Goal: Find specific page/section: Find specific page/section

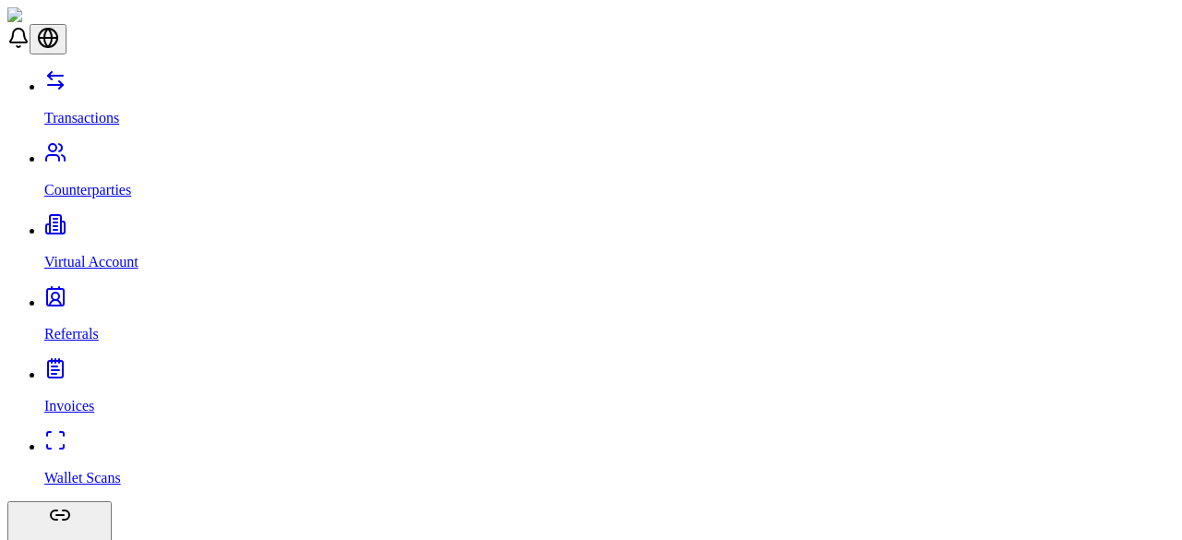
click at [136, 500] on html "Transactions Counterparties Virtual Account Referrals Invoices Wallet Scans Lin…" at bounding box center [591, 419] width 1182 height 839
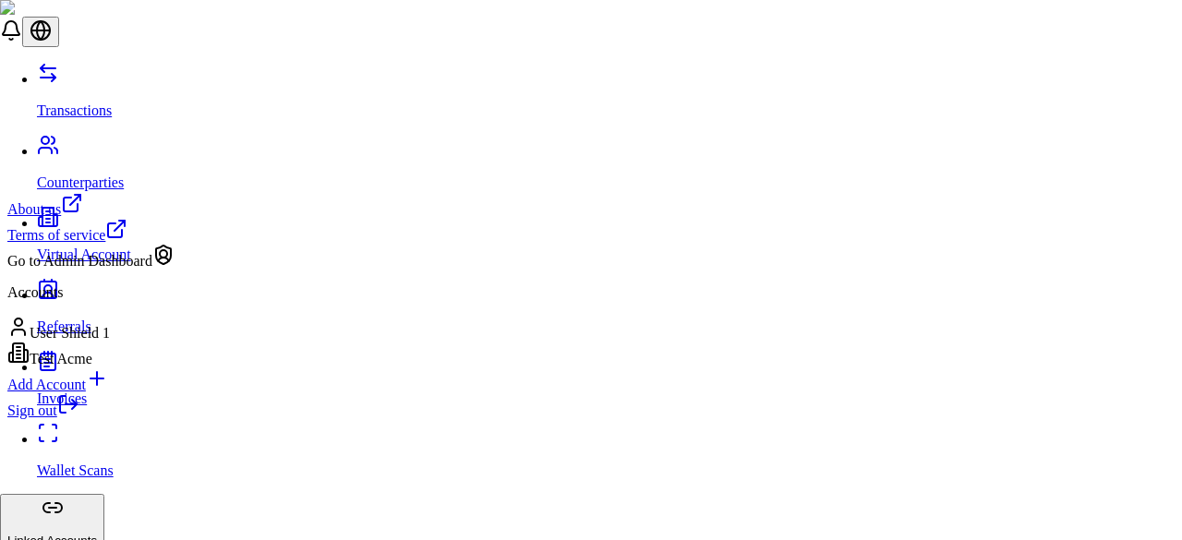
click at [97, 270] on div "Go to Admin Dashboard" at bounding box center [90, 257] width 167 height 26
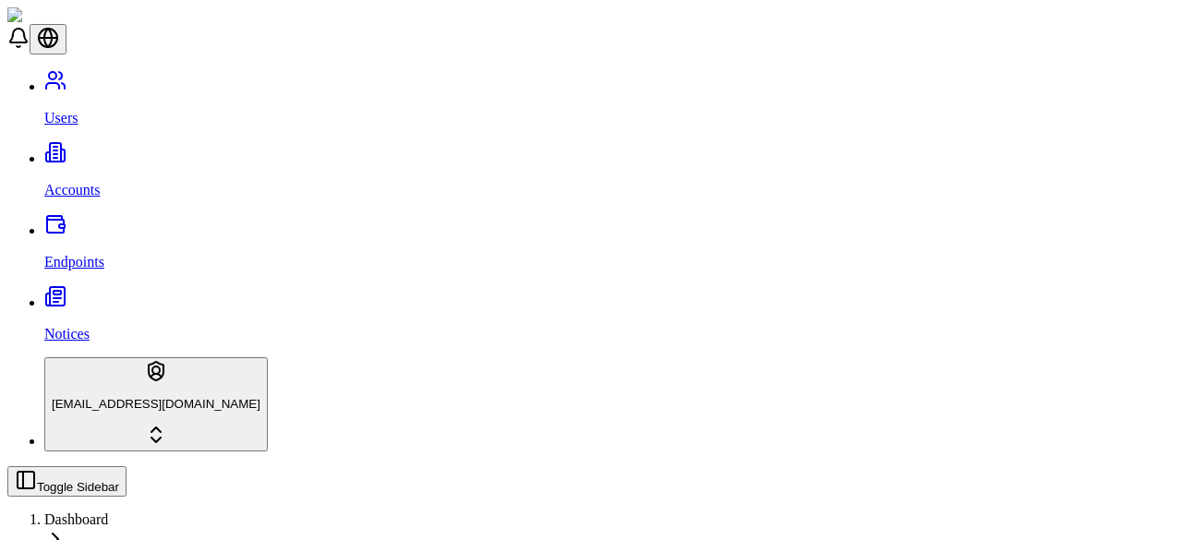
click at [128, 151] on link "Accounts" at bounding box center [609, 175] width 1130 height 48
click at [133, 151] on link "Accounts" at bounding box center [609, 175] width 1130 height 48
click at [127, 79] on link "Users" at bounding box center [609, 102] width 1130 height 48
click at [109, 151] on link "Accounts" at bounding box center [609, 175] width 1130 height 48
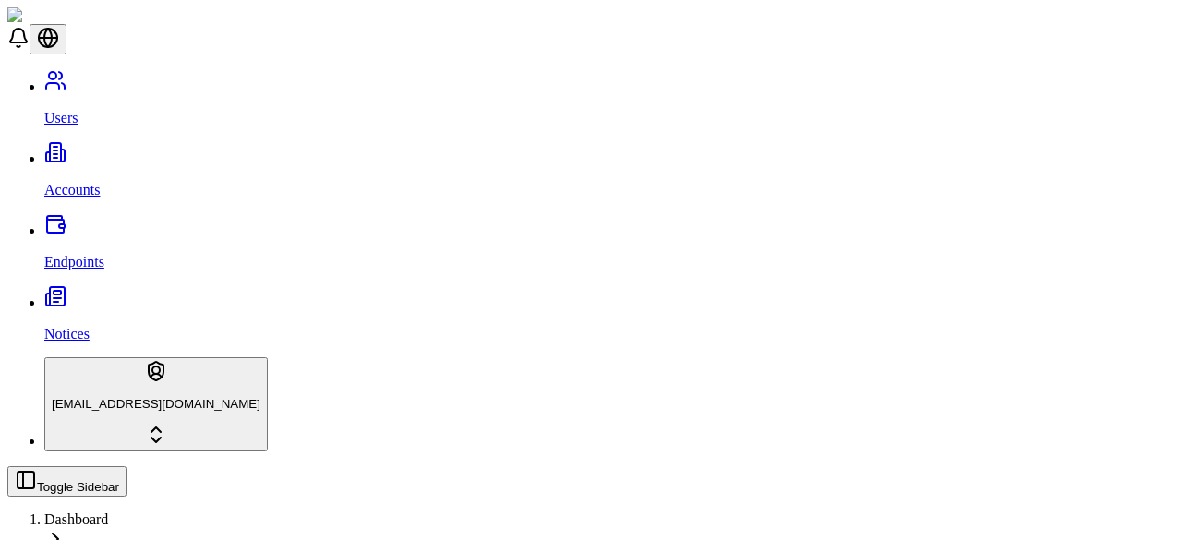
click at [105, 254] on p "Endpoints" at bounding box center [609, 262] width 1130 height 17
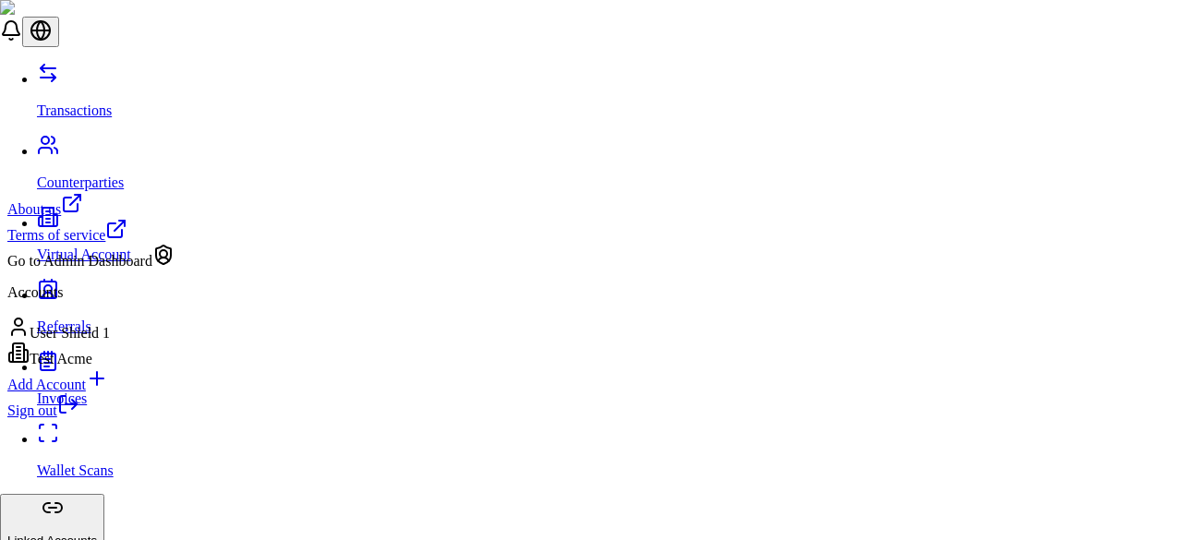
click at [119, 270] on div "Go to Admin Dashboard" at bounding box center [90, 257] width 167 height 26
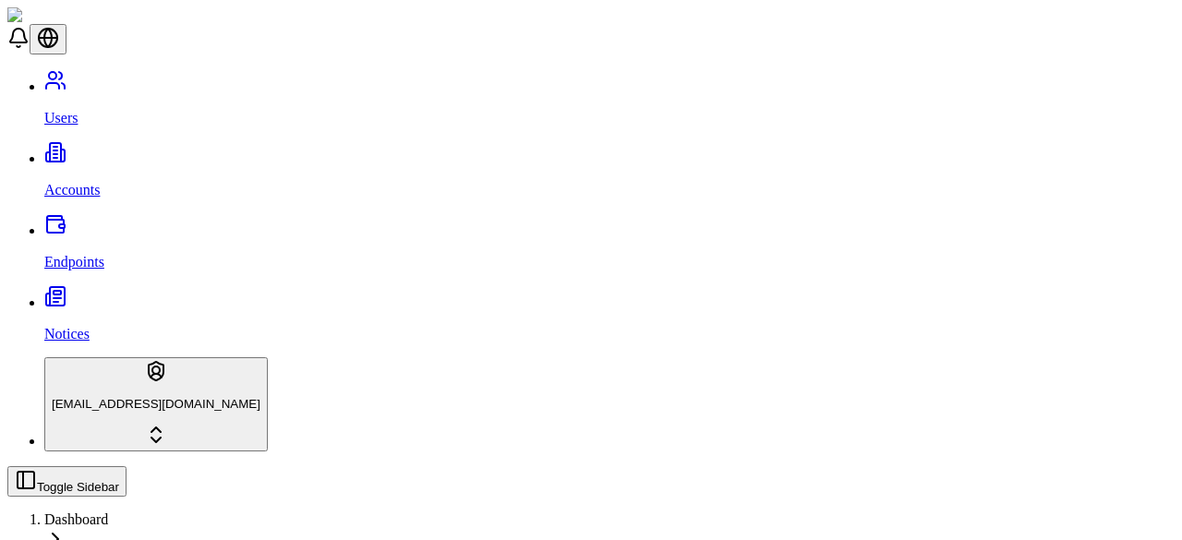
click at [116, 151] on link "Accounts" at bounding box center [609, 175] width 1130 height 48
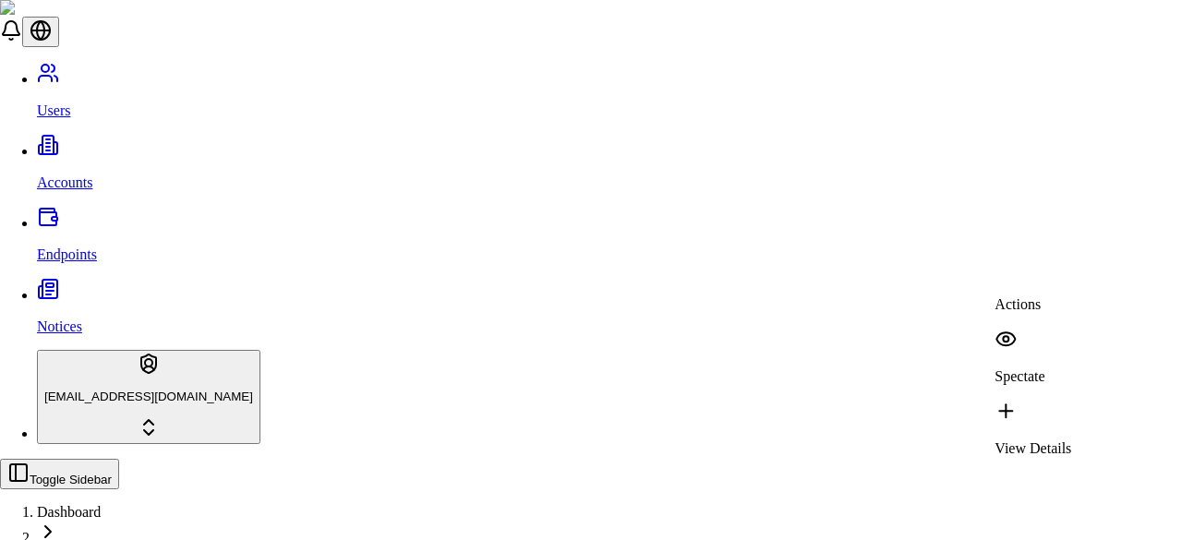
click at [1049, 441] on p "View Details" at bounding box center [1033, 449] width 77 height 17
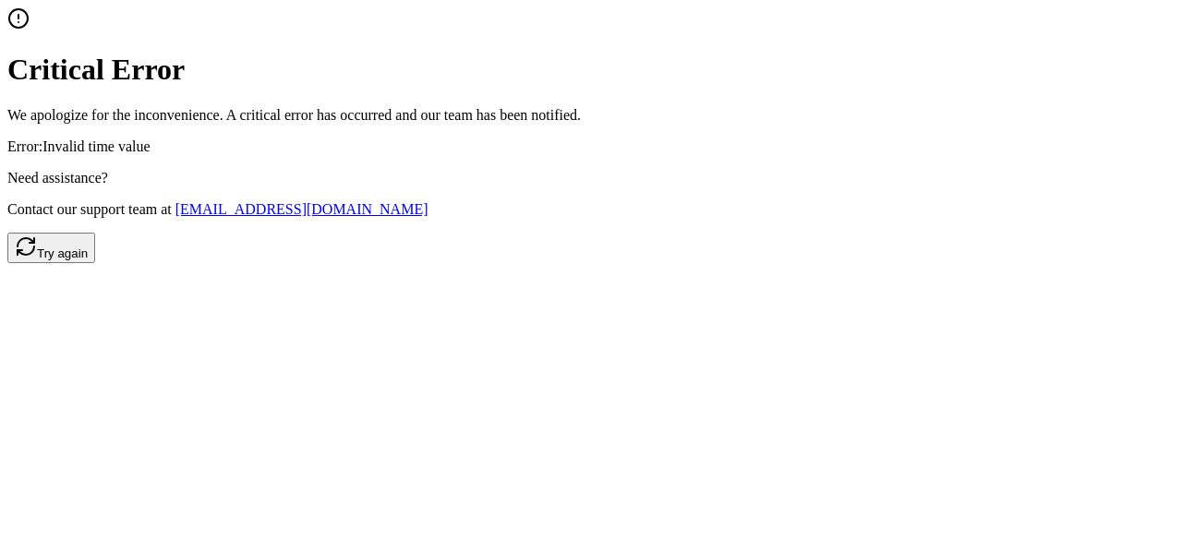
click at [545, 155] on p "Error: Invalid time value" at bounding box center [590, 147] width 1167 height 17
click at [536, 155] on p "Error: Invalid time value" at bounding box center [590, 147] width 1167 height 17
drag, startPoint x: 564, startPoint y: 253, endPoint x: 489, endPoint y: 253, distance: 74.8
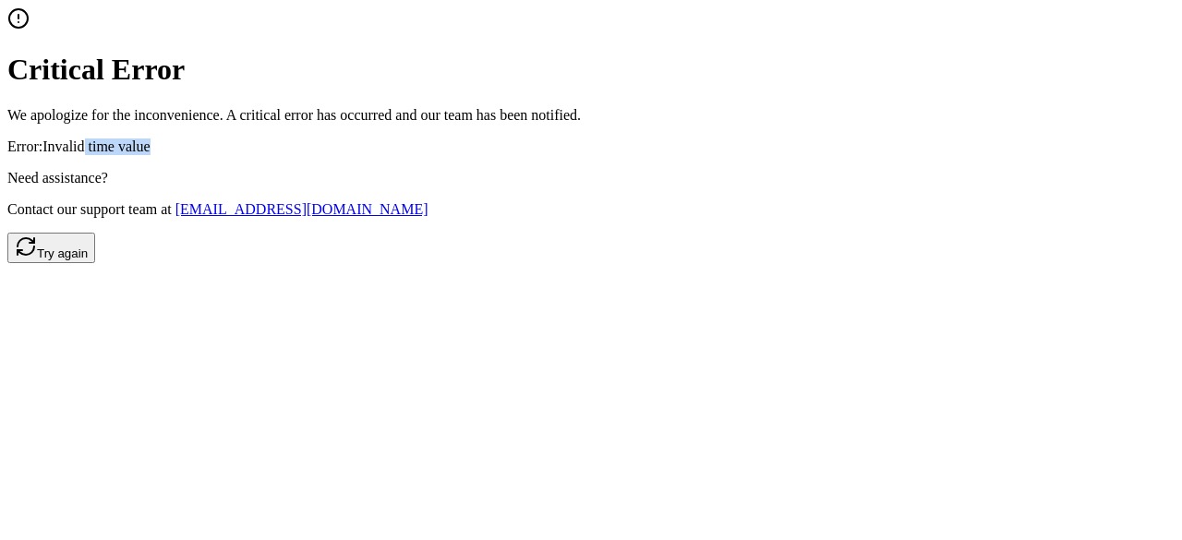
click at [489, 155] on p "Error: Invalid time value" at bounding box center [590, 147] width 1167 height 17
copy p "time value"
